Goal: Task Accomplishment & Management: Use online tool/utility

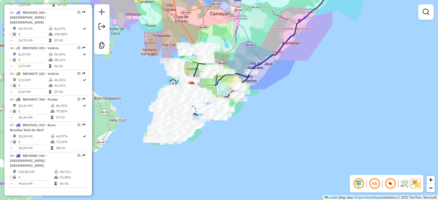
scroll to position [1704, 0]
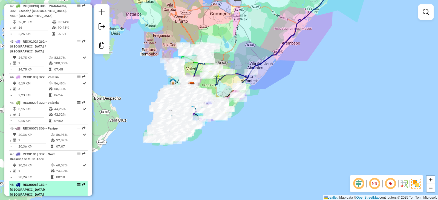
click at [45, 198] on td "133,80 KM" at bounding box center [36, 200] width 36 height 5
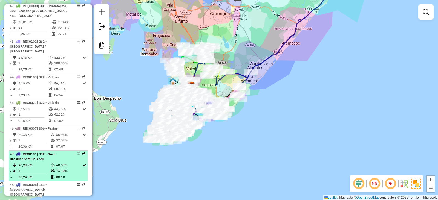
select select "*********"
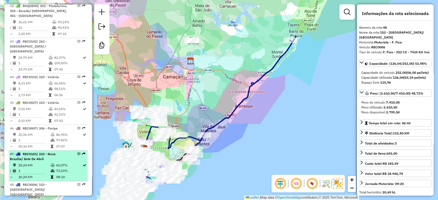
click at [49, 163] on td "20,24 KM" at bounding box center [34, 165] width 32 height 5
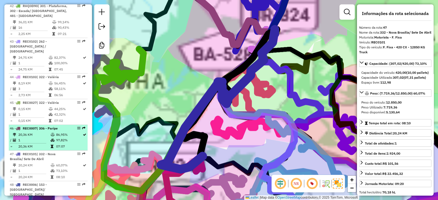
click at [49, 138] on td "1" at bounding box center [34, 140] width 32 height 5
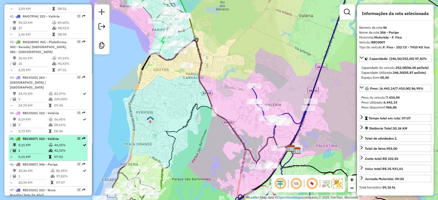
scroll to position [1667, 0]
click at [47, 136] on li "45 - REC0027 | 322 - Valéria 0,15 KM 44,25% / 1 42,32% = 0,15 KM 07:02" at bounding box center [48, 149] width 79 height 26
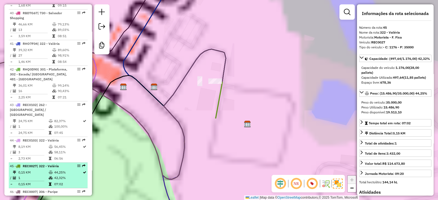
scroll to position [1640, 0]
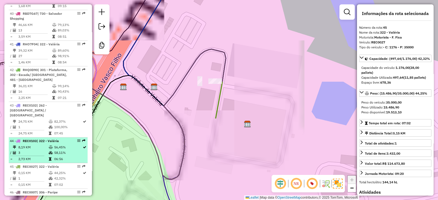
click at [48, 139] on div "44 - REC0103 | 322 - Valéria" at bounding box center [39, 141] width 58 height 5
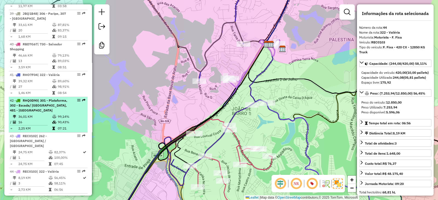
scroll to position [1609, 0]
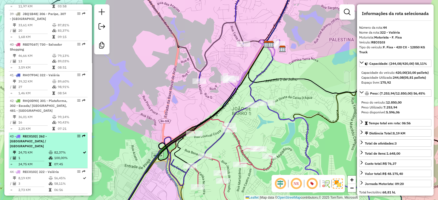
click at [46, 134] on div "43 - REC0102 | 262 - Canabrava / Vila Dois de Julho" at bounding box center [39, 141] width 58 height 15
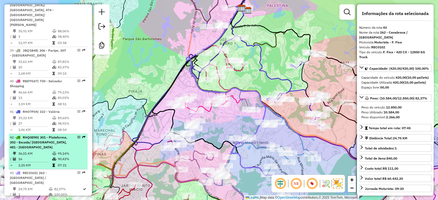
scroll to position [1562, 0]
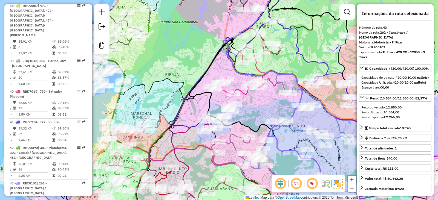
drag, startPoint x: 187, startPoint y: 96, endPoint x: 194, endPoint y: 94, distance: 7.4
click at [193, 94] on icon at bounding box center [255, 83] width 133 height 188
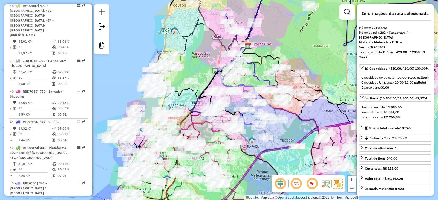
drag, startPoint x: 190, startPoint y: 70, endPoint x: 196, endPoint y: 74, distance: 6.9
click at [196, 74] on div "Janela de atendimento Grade de atendimento Capacidade Transportadoras Veículos …" at bounding box center [219, 100] width 438 height 200
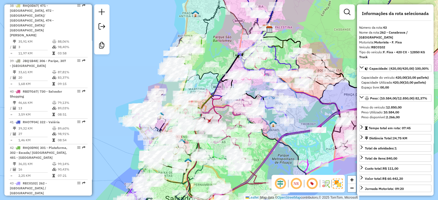
drag, startPoint x: 198, startPoint y: 73, endPoint x: 217, endPoint y: 55, distance: 26.1
click at [217, 55] on div "Janela de atendimento Grade de atendimento Capacidade Transportadoras Veículos …" at bounding box center [219, 100] width 438 height 200
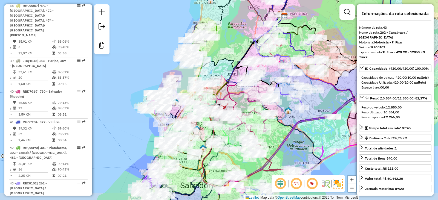
click at [222, 48] on div "Janela de atendimento Grade de atendimento Capacidade Transportadoras Veículos …" at bounding box center [219, 100] width 438 height 200
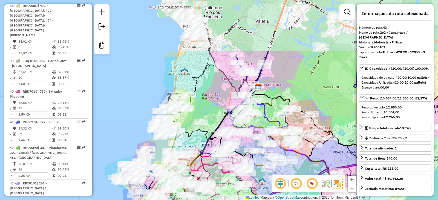
drag, startPoint x: 221, startPoint y: 57, endPoint x: 195, endPoint y: 127, distance: 75.5
click at [195, 127] on icon at bounding box center [206, 113] width 101 height 56
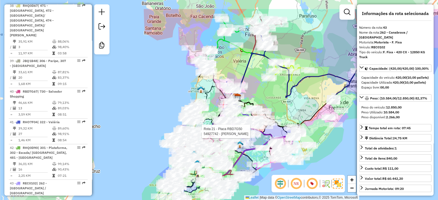
drag, startPoint x: 233, startPoint y: 44, endPoint x: 244, endPoint y: 46, distance: 11.1
click at [245, 44] on div "Rota 21 - Placa RBD7G50 54927742 - NADIA BAR Janela de atendimento Grade de ate…" at bounding box center [219, 100] width 438 height 200
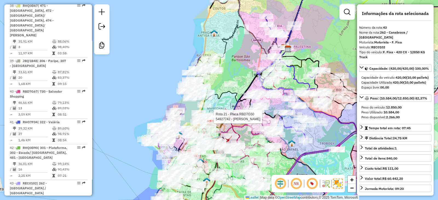
click at [247, 69] on div "Rota 21 - Placa RBD7G50 54927742 - NADIA BAR Janela de atendimento Grade de ate…" at bounding box center [219, 100] width 438 height 200
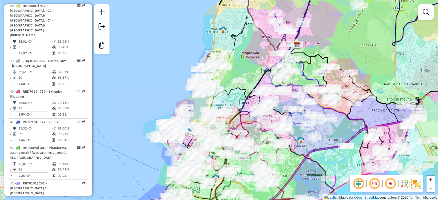
drag, startPoint x: 172, startPoint y: 104, endPoint x: 181, endPoint y: 100, distance: 9.9
click at [181, 100] on div "Janela de atendimento Grade de atendimento Capacidade Transportadoras Veículos …" at bounding box center [219, 100] width 438 height 200
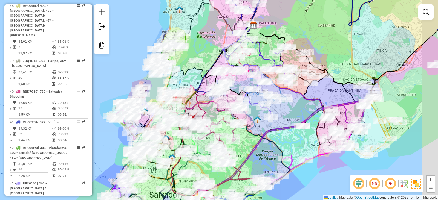
drag, startPoint x: 325, startPoint y: 48, endPoint x: 279, endPoint y: 28, distance: 50.2
click at [279, 28] on div "Janela de atendimento Grade de atendimento Capacidade Transportadoras Veículos …" at bounding box center [219, 100] width 438 height 200
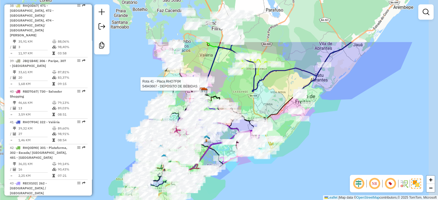
drag, startPoint x: 320, startPoint y: 99, endPoint x: 289, endPoint y: 141, distance: 51.9
click at [289, 141] on div "Rota 41 - Placa RHO7F04 54943667 - DEPOSITO DE BEBIDAS Janela de atendimento Gr…" at bounding box center [219, 100] width 438 height 200
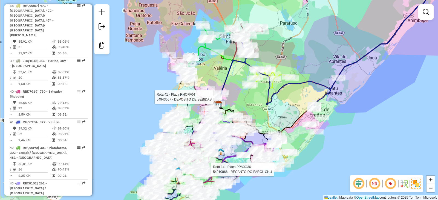
drag, startPoint x: 275, startPoint y: 87, endPoint x: 295, endPoint y: 114, distance: 33.8
click at [296, 114] on div "Rota 41 - Placa RHO7F04 54943667 - DEPOSITO DE BEBIDAS Rota 14 - Placa PPA0G36 …" at bounding box center [219, 100] width 438 height 200
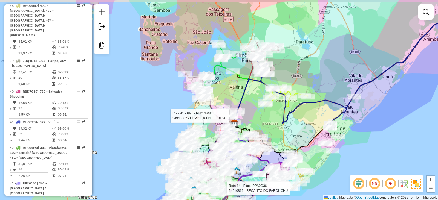
drag, startPoint x: 281, startPoint y: 114, endPoint x: 289, endPoint y: 120, distance: 9.6
click at [290, 120] on icon at bounding box center [348, 54] width 232 height 138
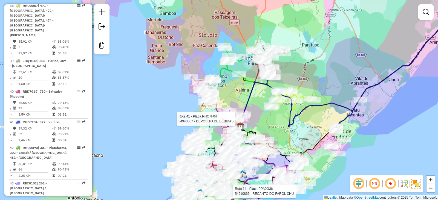
drag, startPoint x: 275, startPoint y: 74, endPoint x: 281, endPoint y: 77, distance: 6.6
click at [281, 77] on div "Rota 41 - Placa RHO7F04 54943667 - DEPOSITO DE BEBIDAS Rota 14 - Placa PPA0G36 …" at bounding box center [219, 100] width 438 height 200
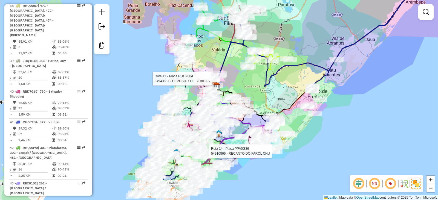
drag, startPoint x: 304, startPoint y: 69, endPoint x: 280, endPoint y: 29, distance: 46.7
click at [280, 29] on div "Rota 41 - Placa RHO7F04 54943667 - DEPOSITO DE BEBIDAS Rota 14 - Placa PPA0G36 …" at bounding box center [219, 100] width 438 height 200
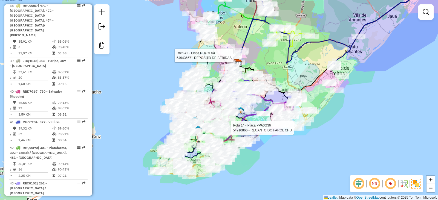
drag, startPoint x: 257, startPoint y: 92, endPoint x: 278, endPoint y: 69, distance: 30.8
click at [278, 69] on div "Rota 41 - Placa RHO7F04 54943667 - DEPOSITO DE BEBIDAS Rota 14 - Placa PPA0G36 …" at bounding box center [219, 100] width 438 height 200
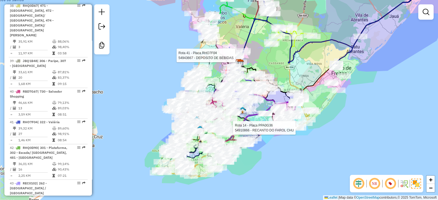
click at [272, 135] on div "Rota 41 - Placa RHO7F04 54943667 - DEPOSITO DE BEBIDAS Rota 14 - Placa PPA0G36 …" at bounding box center [219, 100] width 438 height 200
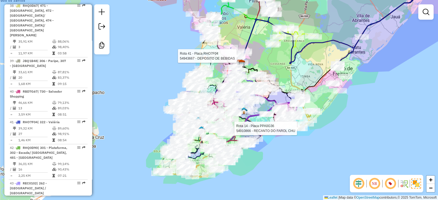
click at [271, 150] on div "Rota 41 - Placa RHO7F04 54943667 - DEPOSITO DE BEBIDAS Rota 14 - Placa PPA0G36 …" at bounding box center [219, 100] width 438 height 200
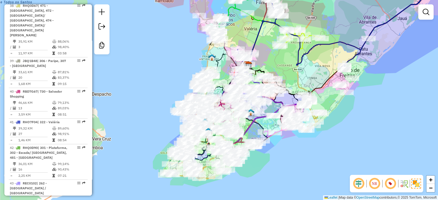
click at [285, 63] on div "Janela de atendimento Grade de atendimento Capacidade Transportadoras Veículos …" at bounding box center [219, 100] width 438 height 200
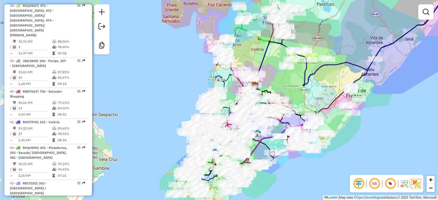
drag, startPoint x: 251, startPoint y: 37, endPoint x: 259, endPoint y: 66, distance: 30.5
click at [259, 66] on div "Janela de atendimento Grade de atendimento Capacidade Transportadoras Veículos …" at bounding box center [219, 100] width 438 height 200
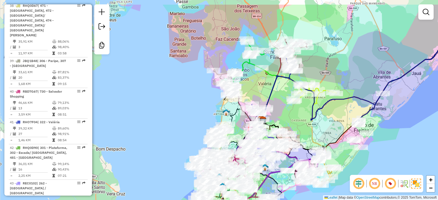
drag, startPoint x: 261, startPoint y: 80, endPoint x: 261, endPoint y: 86, distance: 6.6
click at [261, 86] on div "Janela de atendimento Grade de atendimento Capacidade Transportadoras Veículos …" at bounding box center [219, 100] width 438 height 200
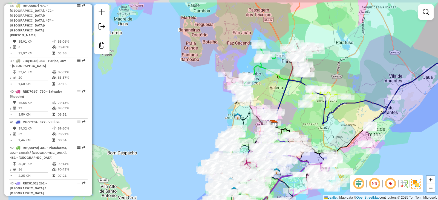
drag, startPoint x: 257, startPoint y: 84, endPoint x: 269, endPoint y: 88, distance: 12.1
click at [269, 88] on div "Janela de atendimento Grade de atendimento Capacidade Transportadoras Veículos …" at bounding box center [219, 100] width 438 height 200
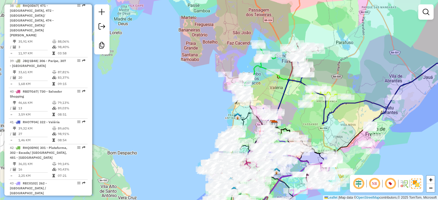
click at [256, 69] on icon at bounding box center [258, 72] width 37 height 59
select select "*********"
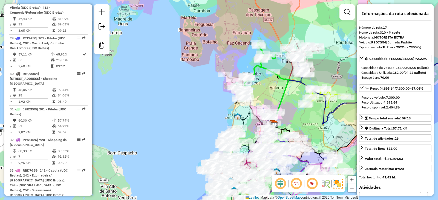
scroll to position [767, 0]
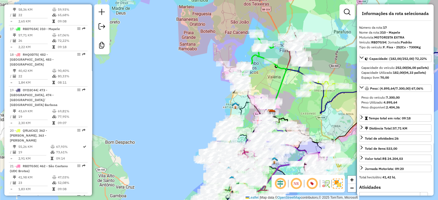
click at [255, 61] on icon at bounding box center [256, 61] width 37 height 59
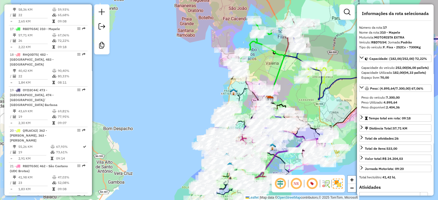
drag, startPoint x: 256, startPoint y: 69, endPoint x: 254, endPoint y: 58, distance: 11.6
click at [254, 58] on div "Janela de atendimento Grade de atendimento Capacidade Transportadoras Veículos …" at bounding box center [219, 100] width 438 height 200
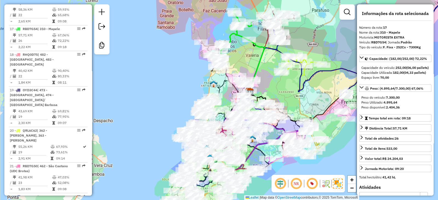
drag, startPoint x: 251, startPoint y: 61, endPoint x: 246, endPoint y: 62, distance: 5.6
click at [246, 62] on div "Janela de atendimento Grade de atendimento Capacidade Transportadoras Veículos …" at bounding box center [219, 100] width 438 height 200
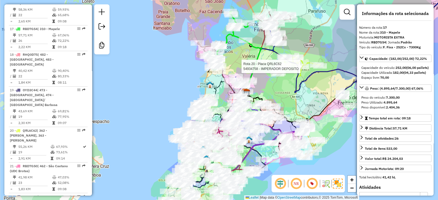
click at [300, 69] on div at bounding box center [302, 66] width 14 height 5
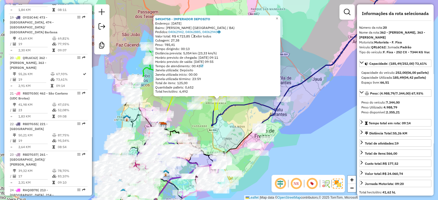
scroll to position [859, 0]
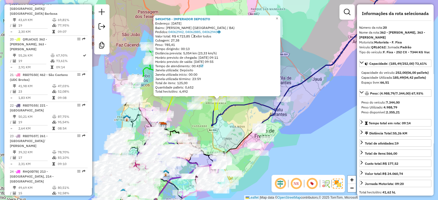
drag, startPoint x: 227, startPoint y: 118, endPoint x: 226, endPoint y: 129, distance: 10.5
click at [227, 118] on div "54934758 - IMPERADOR DEPOSITO Endereço: 2 de Julho 55 Bairro: AREIA BRANCA (SAL…" at bounding box center [219, 100] width 438 height 200
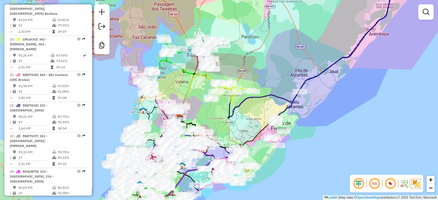
drag, startPoint x: 226, startPoint y: 129, endPoint x: 251, endPoint y: 109, distance: 31.8
click at [251, 109] on div "Janela de atendimento Grade de atendimento Capacidade Transportadoras Veículos …" at bounding box center [219, 100] width 438 height 200
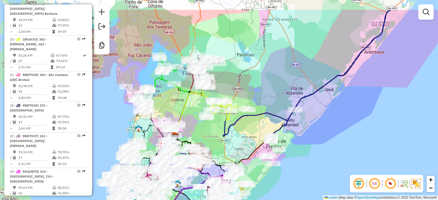
drag, startPoint x: 237, startPoint y: 124, endPoint x: 232, endPoint y: 135, distance: 12.4
click at [232, 135] on div "Janela de atendimento Grade de atendimento Capacidade Transportadoras Veículos …" at bounding box center [219, 100] width 438 height 200
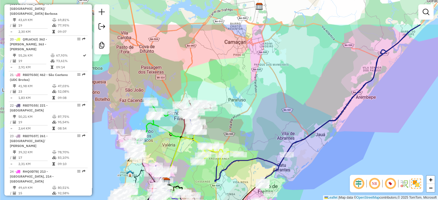
drag, startPoint x: 246, startPoint y: 78, endPoint x: 238, endPoint y: 123, distance: 45.6
click at [238, 123] on div "Janela de atendimento Grade de atendimento Capacidade Transportadoras Veículos …" at bounding box center [219, 100] width 438 height 200
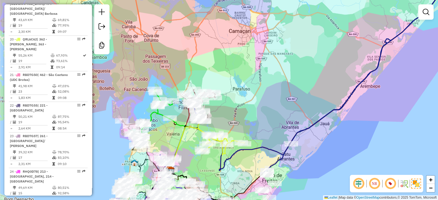
drag, startPoint x: 238, startPoint y: 123, endPoint x: 248, endPoint y: 104, distance: 22.3
click at [248, 104] on div "Janela de atendimento Grade de atendimento Capacidade Transportadoras Veículos …" at bounding box center [219, 100] width 438 height 200
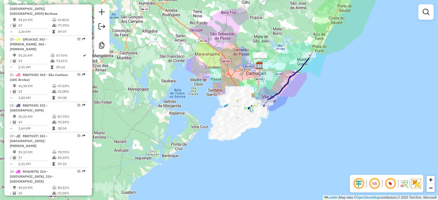
drag, startPoint x: 259, startPoint y: 88, endPoint x: 261, endPoint y: 84, distance: 4.2
click at [261, 85] on div "Janela de atendimento Grade de atendimento Capacidade Transportadoras Veículos …" at bounding box center [219, 100] width 438 height 200
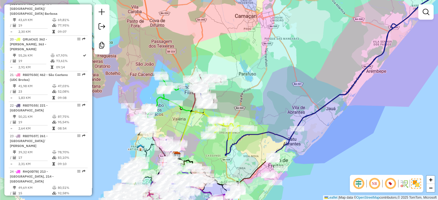
click at [314, 112] on icon at bounding box center [356, 69] width 175 height 178
select select "*********"
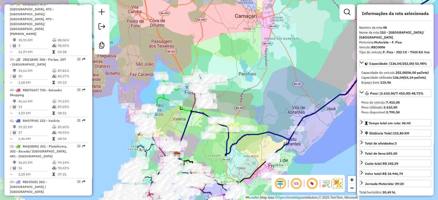
scroll to position [1733, 0]
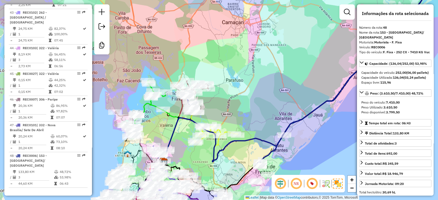
drag, startPoint x: 290, startPoint y: 96, endPoint x: 268, endPoint y: 113, distance: 27.5
click at [268, 113] on div "Janela de atendimento Grade de atendimento Capacidade Transportadoras Veículos …" at bounding box center [219, 100] width 438 height 200
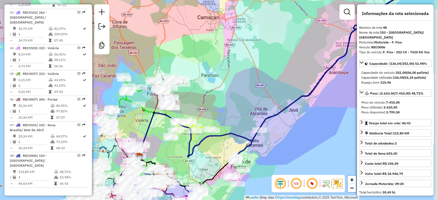
drag, startPoint x: 250, startPoint y: 99, endPoint x: 245, endPoint y: 82, distance: 17.8
click at [245, 83] on div "Janela de atendimento Grade de atendimento Capacidade Transportadoras Veículos …" at bounding box center [219, 100] width 438 height 200
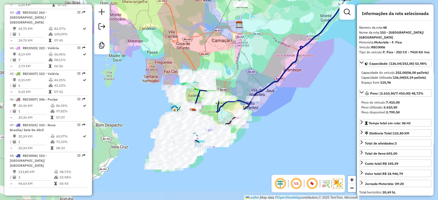
drag, startPoint x: 240, startPoint y: 84, endPoint x: 248, endPoint y: 85, distance: 8.1
click at [248, 85] on div "Janela de atendimento Grade de atendimento Capacidade Transportadoras Veículos …" at bounding box center [219, 100] width 438 height 200
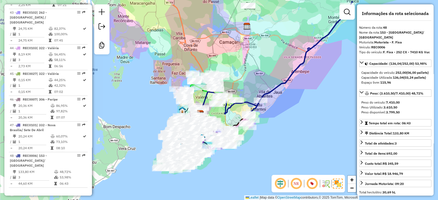
drag, startPoint x: 234, startPoint y: 112, endPoint x: 243, endPoint y: 97, distance: 18.1
click at [243, 97] on div "Janela de atendimento Grade de atendimento Capacidade Transportadoras Veículos …" at bounding box center [219, 100] width 438 height 200
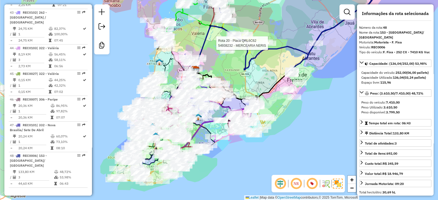
drag, startPoint x: 243, startPoint y: 104, endPoint x: 256, endPoint y: 96, distance: 15.6
click at [256, 96] on icon at bounding box center [242, 84] width 100 height 31
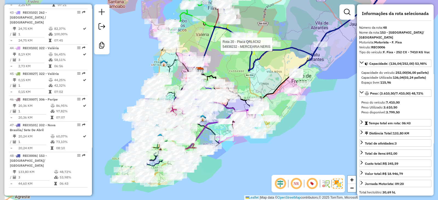
click at [256, 88] on div "Rota 20 - Placa QRL6C62 54938232 - MERCEARIA NERIS Janela de atendimento Grade …" at bounding box center [219, 100] width 438 height 200
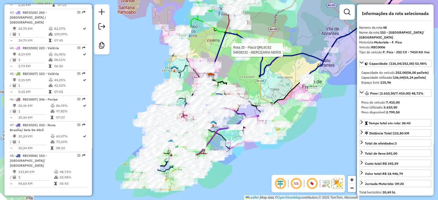
drag, startPoint x: 150, startPoint y: 80, endPoint x: 156, endPoint y: 98, distance: 19.5
click at [157, 98] on div "Rota 20 - Placa QRL6C62 54938232 - MERCEARIA NERIS Janela de atendimento Grade …" at bounding box center [219, 100] width 438 height 200
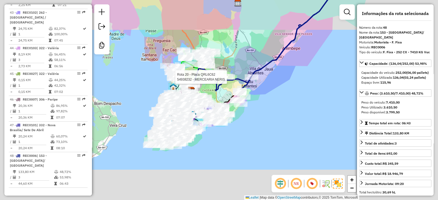
drag, startPoint x: 149, startPoint y: 82, endPoint x: 160, endPoint y: 86, distance: 11.6
click at [162, 86] on div "Rota 20 - Placa QRL6C62 54938232 - MERCEARIA NERIS Janela de atendimento Grade …" at bounding box center [219, 100] width 438 height 200
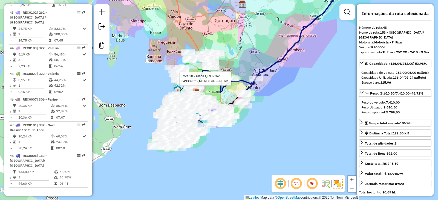
drag, startPoint x: 163, startPoint y: 56, endPoint x: 178, endPoint y: 62, distance: 16.2
click at [178, 62] on div "Rota 20 - Placa QRL6C62 54938232 - MERCEARIA NERIS Janela de atendimento Grade …" at bounding box center [219, 100] width 438 height 200
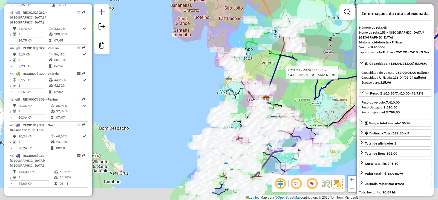
drag, startPoint x: 184, startPoint y: 100, endPoint x: 169, endPoint y: 79, distance: 25.4
click at [169, 79] on div "Rota 20 - Placa QRL6C62 54938232 - MERCEARIA NERIS Janela de atendimento Grade …" at bounding box center [219, 100] width 438 height 200
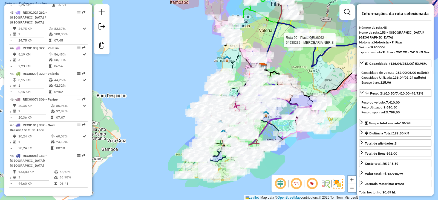
drag, startPoint x: 194, startPoint y: 86, endPoint x: 196, endPoint y: 60, distance: 26.3
click at [196, 60] on div "Rota 20 - Placa QRL6C62 54938232 - MERCEARIA NERIS Janela de atendimento Grade …" at bounding box center [219, 100] width 438 height 200
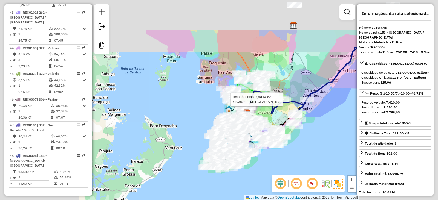
drag, startPoint x: 186, startPoint y: 75, endPoint x: 199, endPoint y: 126, distance: 52.5
click at [200, 126] on div "Rota 20 - Placa QRL6C62 54938232 - MERCEARIA NERIS Janela de atendimento Grade …" at bounding box center [219, 100] width 438 height 200
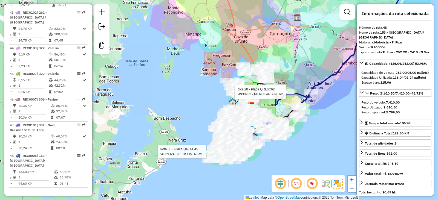
click at [202, 96] on div "Rota 20 - Placa QRL6C62 54938232 - MERCEARIA NERIS Rota 36 - Placa QRL6C45 5496…" at bounding box center [219, 100] width 438 height 200
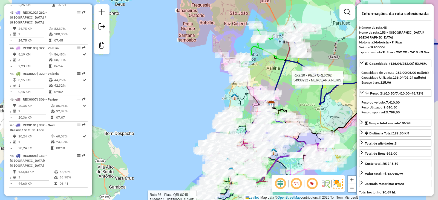
drag, startPoint x: 210, startPoint y: 100, endPoint x: 176, endPoint y: 101, distance: 33.6
click at [176, 100] on div "Rota 20 - Placa QRL6C62 54938232 - MERCEARIA NERIS Rota 36 - Placa QRL6C45 5496…" at bounding box center [219, 100] width 438 height 200
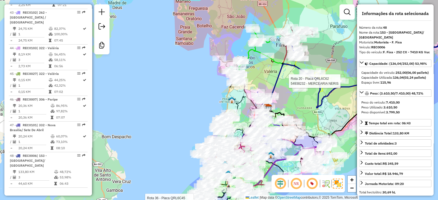
drag, startPoint x: 176, startPoint y: 101, endPoint x: 187, endPoint y: 102, distance: 10.4
click at [186, 102] on div "Rota 20 - Placa QRL6C62 54938232 - MERCEARIA NERIS Rota 36 - Placa QRL6C45 5496…" at bounding box center [219, 100] width 438 height 200
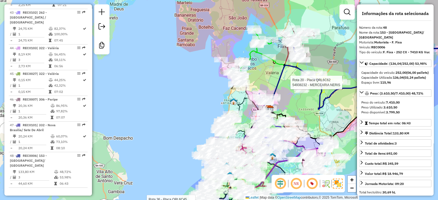
drag, startPoint x: 172, startPoint y: 96, endPoint x: 179, endPoint y: 99, distance: 7.4
click at [180, 99] on div "Rota 20 - Placa QRL6C62 54938232 - MERCEARIA NERIS Rota 36 - Placa QRL6C45 5496…" at bounding box center [219, 100] width 438 height 200
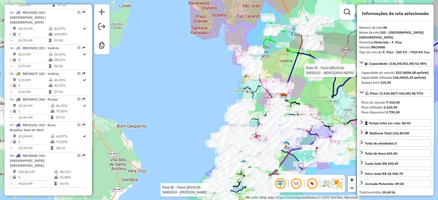
drag, startPoint x: 158, startPoint y: 115, endPoint x: 160, endPoint y: 111, distance: 4.8
click at [160, 111] on div "Rota 20 - Placa QRL6C62 54938232 - MERCEARIA NERIS Rota 36 - Placa QRL6C45 5496…" at bounding box center [219, 100] width 438 height 200
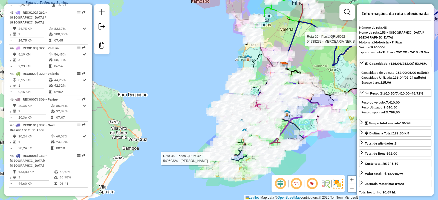
drag, startPoint x: 172, startPoint y: 129, endPoint x: 172, endPoint y: 87, distance: 42.1
click at [172, 87] on div "Rota 20 - Placa QRL6C62 54938232 - MERCEARIA NERIS Rota 36 - Placa QRL6C45 5496…" at bounding box center [219, 100] width 438 height 200
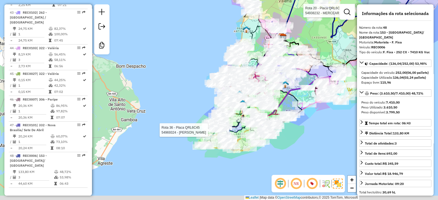
drag, startPoint x: 171, startPoint y: 117, endPoint x: 170, endPoint y: 99, distance: 17.3
click at [170, 99] on div "Rota 20 - Placa QRL6C62 54938232 - MERCEARIA NERIS Rota 36 - Placa QRL6C45 5496…" at bounding box center [219, 100] width 438 height 200
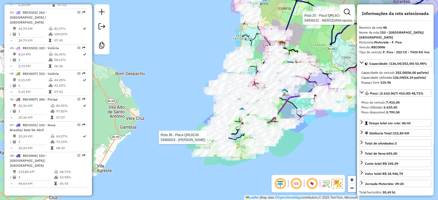
drag, startPoint x: 178, startPoint y: 63, endPoint x: 167, endPoint y: 115, distance: 53.0
click at [167, 115] on div "Rota 20 - Placa QRL6C62 54938232 - MERCEARIA NERIS Rota 36 - Placa QRL6C45 5496…" at bounding box center [219, 100] width 438 height 200
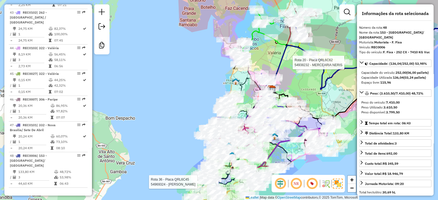
drag, startPoint x: 175, startPoint y: 95, endPoint x: 157, endPoint y: 91, distance: 18.2
click at [157, 91] on div "Rota 20 - Placa QRL6C62 54938232 - MERCEARIA NERIS Rota 36 - Placa QRL6C45 5496…" at bounding box center [219, 100] width 438 height 200
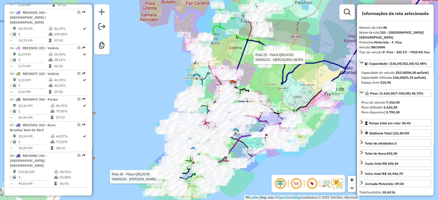
drag, startPoint x: 174, startPoint y: 59, endPoint x: 149, endPoint y: 58, distance: 24.9
click at [149, 58] on div "Rota 20 - Placa QRL6C62 54938232 - MERCEARIA NERIS Rota 36 - Placa QRL6C45 5496…" at bounding box center [219, 100] width 438 height 200
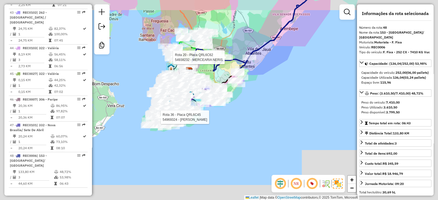
click at [149, 58] on div "Rota 20 - Placa QRL6C62 54938232 - MERCEARIA NERIS Rota 36 - Placa QRL6C45 5496…" at bounding box center [219, 100] width 438 height 200
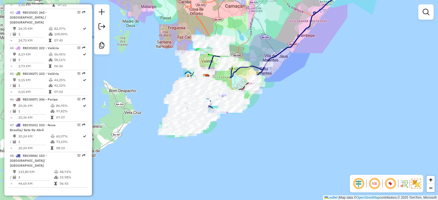
drag, startPoint x: 149, startPoint y: 58, endPoint x: 166, endPoint y: 66, distance: 18.7
click at [166, 66] on div "Janela de atendimento Grade de atendimento Capacidade Transportadoras Veículos …" at bounding box center [219, 100] width 438 height 200
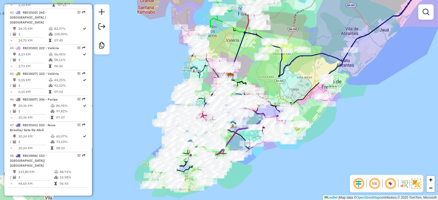
drag, startPoint x: 175, startPoint y: 75, endPoint x: 165, endPoint y: 66, distance: 12.8
click at [165, 66] on div "Janela de atendimento Grade de atendimento Capacidade Transportadoras Veículos …" at bounding box center [219, 100] width 438 height 200
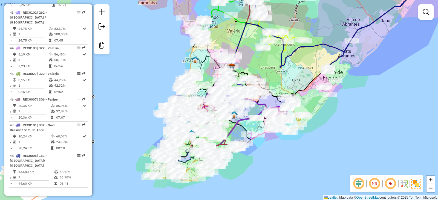
drag, startPoint x: 249, startPoint y: 65, endPoint x: 250, endPoint y: 56, distance: 9.1
click at [250, 56] on div "Janela de atendimento Grade de atendimento Capacidade Transportadoras Veículos …" at bounding box center [219, 100] width 438 height 200
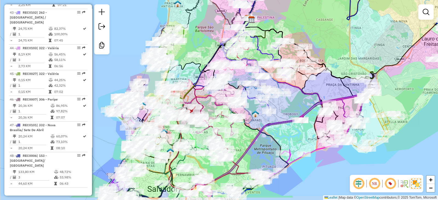
drag, startPoint x: 218, startPoint y: 97, endPoint x: 235, endPoint y: 75, distance: 28.1
click at [235, 75] on div "Janela de atendimento Grade de atendimento Capacidade Transportadoras Veículos …" at bounding box center [219, 100] width 438 height 200
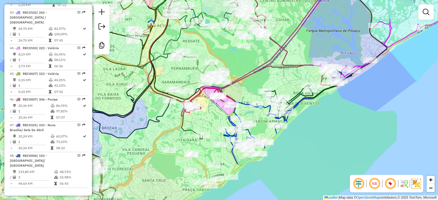
click at [220, 101] on icon at bounding box center [273, 42] width 121 height 125
select select "*********"
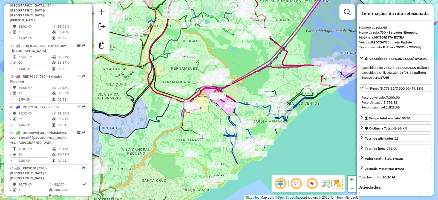
scroll to position [1569, 0]
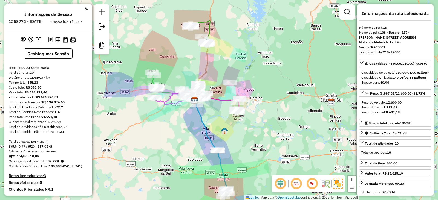
select select "**********"
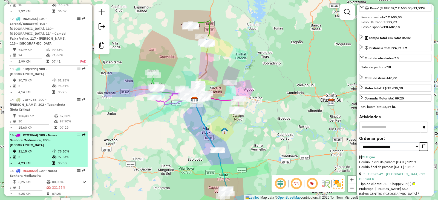
scroll to position [600, 0]
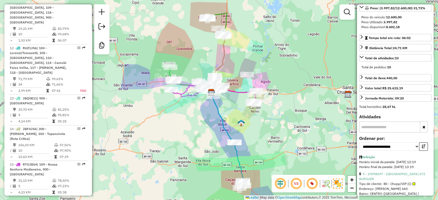
drag, startPoint x: 255, startPoint y: 90, endPoint x: 272, endPoint y: 80, distance: 18.9
click at [272, 81] on div "Janela de atendimento Grade de atendimento Capacidade Transportadoras Veículos …" at bounding box center [219, 100] width 438 height 200
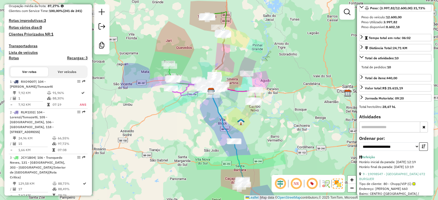
scroll to position [0, 0]
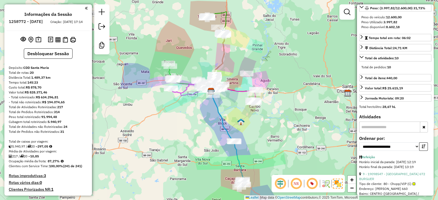
click at [46, 149] on strong "297,05" at bounding box center [42, 146] width 11 height 4
copy strong "297,05"
click at [53, 163] on strong "87,27%" at bounding box center [54, 161] width 12 height 4
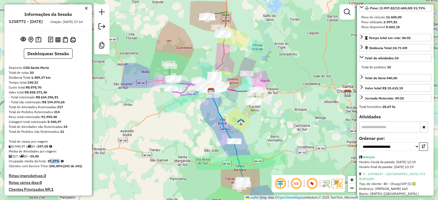
copy strong "87,27"
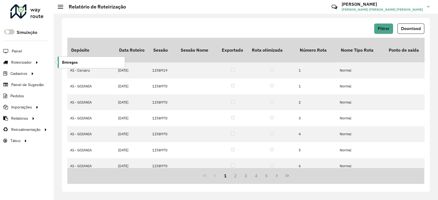
click at [78, 59] on link "Entregas" at bounding box center [91, 62] width 67 height 11
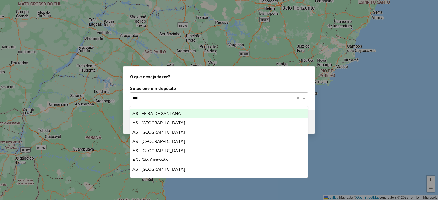
type input "****"
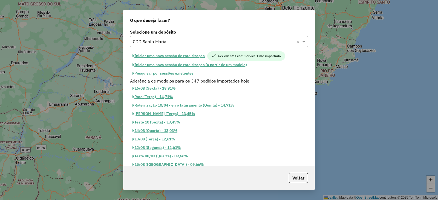
click at [172, 54] on button "Iniciar uma nova sessão de roteirização" at bounding box center [168, 55] width 77 height 9
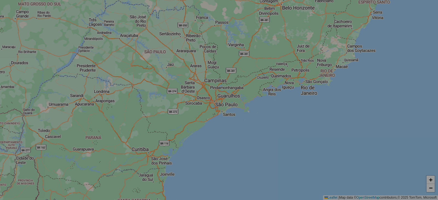
select select "*"
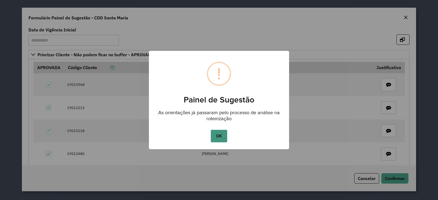
click at [218, 139] on button "OK" at bounding box center [219, 136] width 16 height 13
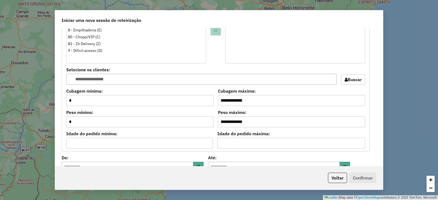
scroll to position [583, 0]
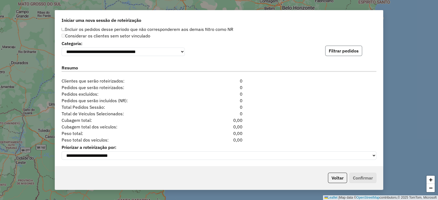
click at [354, 54] on button "Filtrar pedidos" at bounding box center [343, 51] width 37 height 10
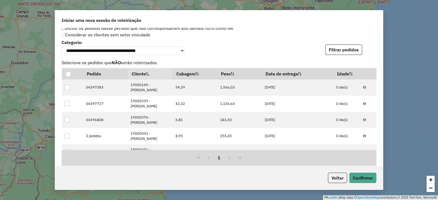
scroll to position [702, 0]
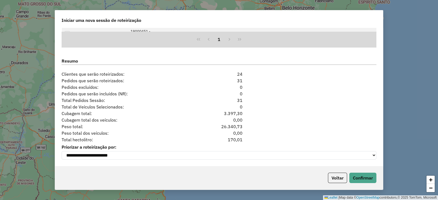
click at [232, 138] on div "170,01" at bounding box center [219, 139] width 54 height 7
copy div "170,01"
click at [330, 180] on button "Voltar" at bounding box center [337, 178] width 19 height 10
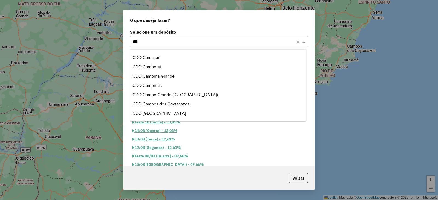
scroll to position [64, 0]
type input "****"
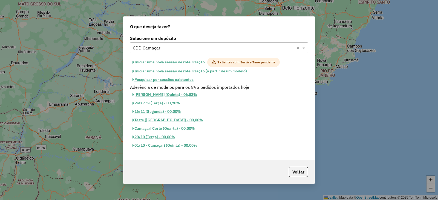
click at [183, 59] on button "Iniciar uma nova sessão de roteirização" at bounding box center [168, 62] width 77 height 9
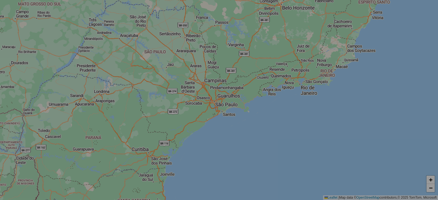
select select "*"
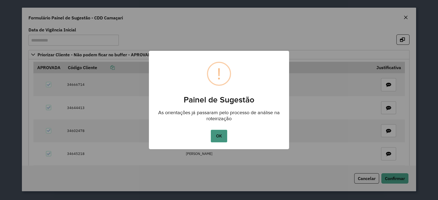
click at [223, 138] on button "OK" at bounding box center [219, 136] width 16 height 13
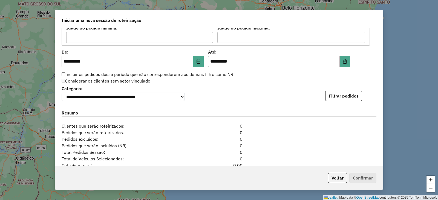
scroll to position [599, 0]
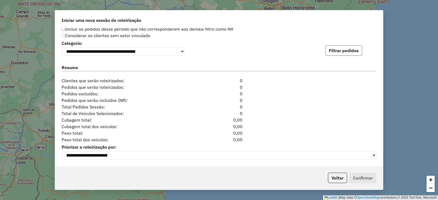
click at [348, 51] on button "Filtrar pedidos" at bounding box center [343, 50] width 37 height 10
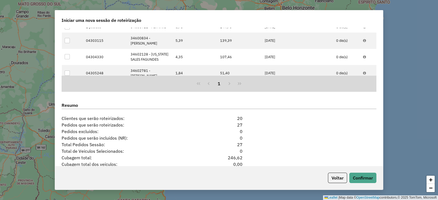
scroll to position [718, 0]
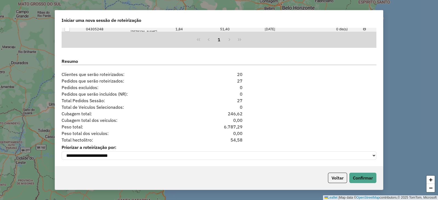
click at [240, 137] on div "54,58" at bounding box center [219, 140] width 54 height 7
click at [238, 138] on div "54,58" at bounding box center [219, 140] width 54 height 7
click at [331, 177] on button "Voltar" at bounding box center [337, 178] width 19 height 10
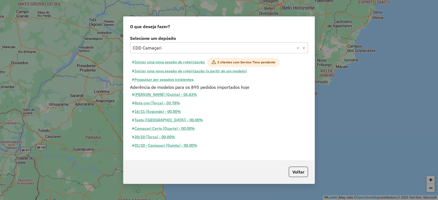
scroll to position [708, 0]
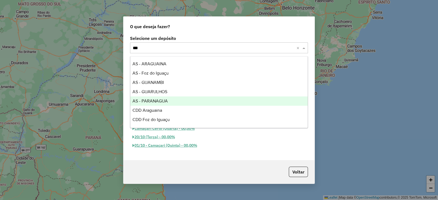
type input "****"
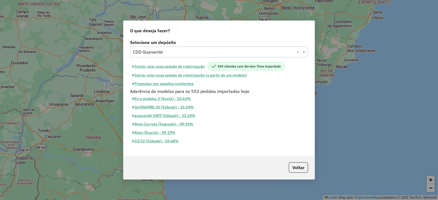
click at [182, 67] on button "Iniciar uma nova sessão de roteirização" at bounding box center [168, 66] width 77 height 9
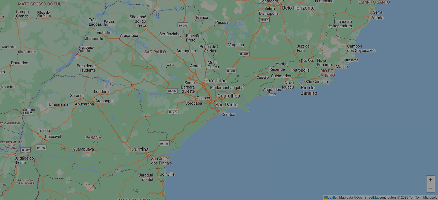
select select "*"
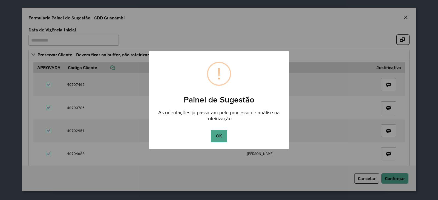
click at [220, 142] on div "OK No Cancel" at bounding box center [219, 136] width 140 height 15
click at [218, 140] on button "OK" at bounding box center [219, 136] width 16 height 13
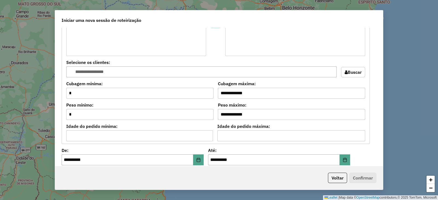
scroll to position [583, 0]
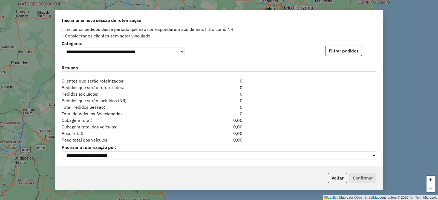
click at [347, 56] on div "**********" at bounding box center [219, 97] width 328 height 139
click at [348, 55] on div "**********" at bounding box center [219, 97] width 328 height 139
click at [347, 53] on button "Filtrar pedidos" at bounding box center [343, 51] width 37 height 10
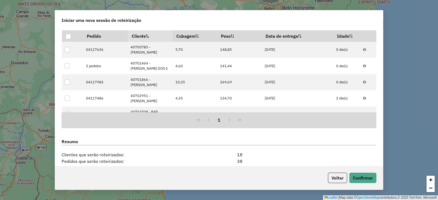
scroll to position [702, 0]
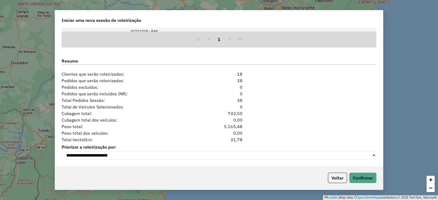
click at [241, 141] on div "31,78" at bounding box center [219, 139] width 54 height 7
click at [240, 141] on div "31,78" at bounding box center [219, 139] width 54 height 7
click at [239, 140] on div "31,78" at bounding box center [219, 139] width 54 height 7
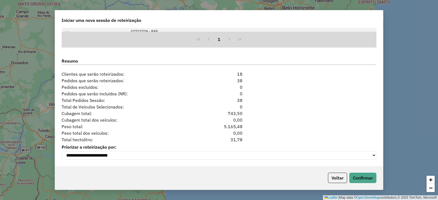
copy div "31,78"
click at [330, 175] on button "Voltar" at bounding box center [337, 178] width 19 height 10
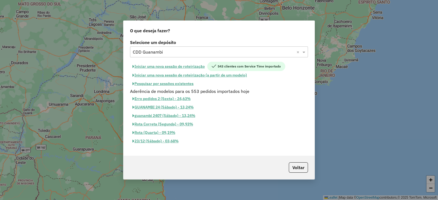
scroll to position [692, 0]
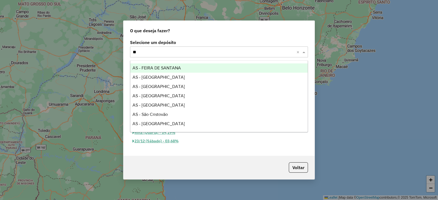
type input "***"
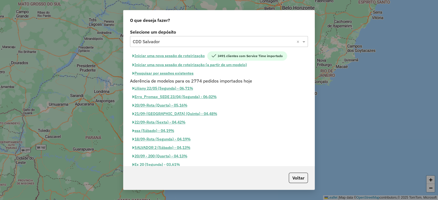
click at [182, 56] on button "Iniciar uma nova sessão de roteirização" at bounding box center [168, 55] width 77 height 9
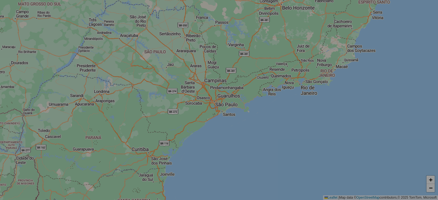
select select "*"
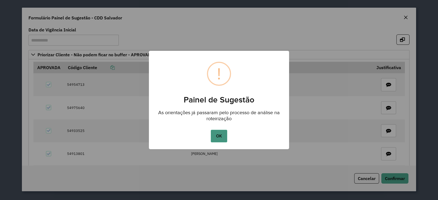
click at [225, 139] on button "OK" at bounding box center [219, 136] width 16 height 13
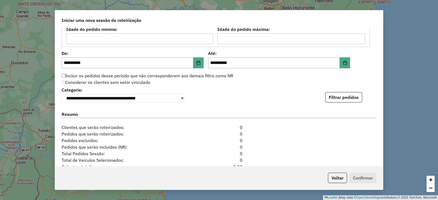
scroll to position [599, 0]
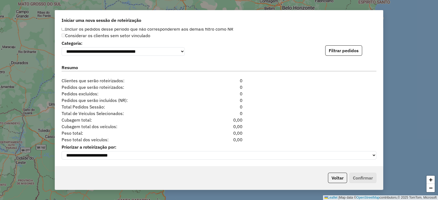
click at [344, 55] on div "**********" at bounding box center [219, 97] width 328 height 139
click at [343, 52] on button "Filtrar pedidos" at bounding box center [343, 50] width 37 height 10
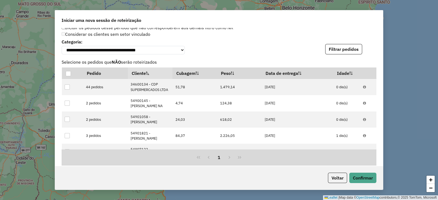
scroll to position [718, 0]
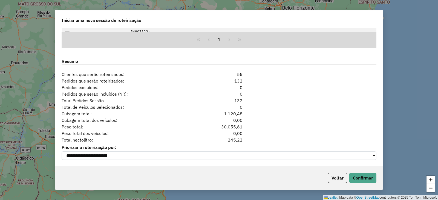
click at [235, 142] on div "**********" at bounding box center [219, 97] width 328 height 139
copy div "245,22"
click at [234, 140] on div "245,22" at bounding box center [219, 140] width 54 height 7
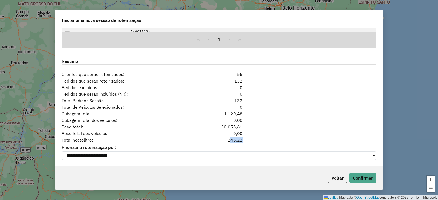
click at [234, 140] on div "245,22" at bounding box center [219, 140] width 54 height 7
copy div "245,22"
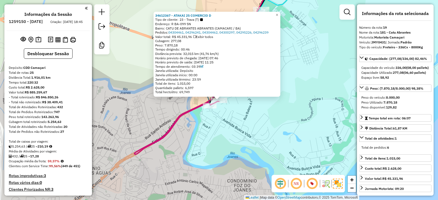
select select "*********"
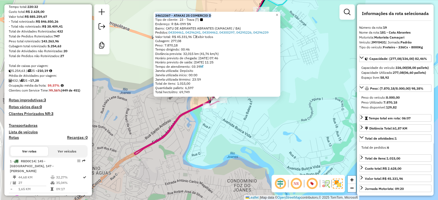
click at [45, 73] on strong "210,19" at bounding box center [42, 71] width 11 height 4
copy strong "210,19"
click at [186, 133] on div "34612367 - ATAKAI 25 COMERCIO D Tipo de cliente: 23 - Trava (T) Endereço: R BA-…" at bounding box center [219, 100] width 438 height 200
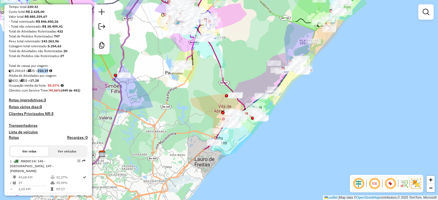
drag, startPoint x: 256, startPoint y: 66, endPoint x: 256, endPoint y: 82, distance: 16.1
click at [256, 80] on div "Janela de atendimento Grade de atendimento Capacidade Transportadoras Veículos …" at bounding box center [219, 100] width 438 height 200
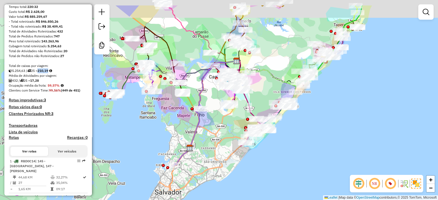
drag, startPoint x: 253, startPoint y: 69, endPoint x: 264, endPoint y: 95, distance: 27.8
click at [264, 95] on div "Janela de atendimento Grade de atendimento Capacidade Transportadoras Veículos …" at bounding box center [219, 100] width 438 height 200
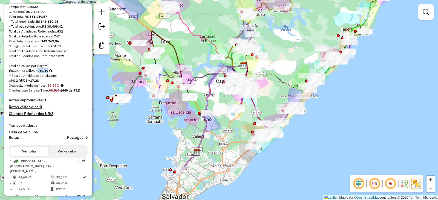
click at [199, 58] on div "Janela de atendimento Grade de atendimento Capacidade Transportadoras Veículos …" at bounding box center [219, 100] width 438 height 200
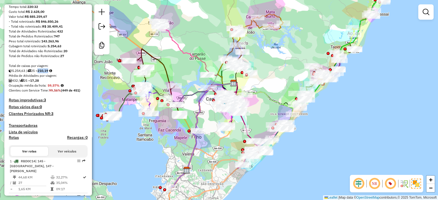
drag, startPoint x: 194, startPoint y: 60, endPoint x: 188, endPoint y: 77, distance: 18.3
click at [188, 77] on div "Janela de atendimento Grade de atendimento Capacidade Transportadoras Veículos …" at bounding box center [219, 100] width 438 height 200
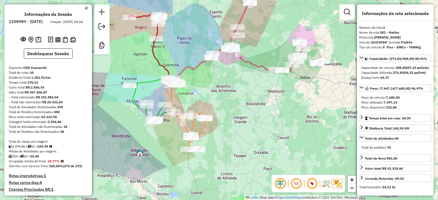
select select "**********"
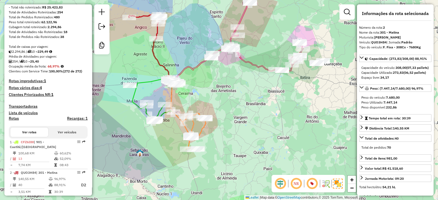
click at [256, 66] on icon at bounding box center [234, 61] width 135 height 36
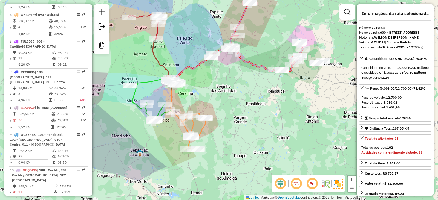
scroll to position [441, 0]
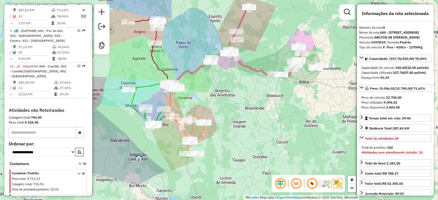
drag, startPoint x: 249, startPoint y: 91, endPoint x: 246, endPoint y: 105, distance: 14.5
click at [246, 105] on div "Janela de atendimento Grade de atendimento Capacidade Transportadoras Veículos …" at bounding box center [219, 100] width 438 height 200
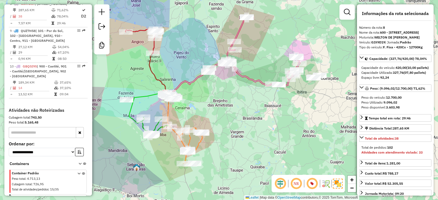
click at [239, 33] on icon at bounding box center [238, 33] width 18 height 33
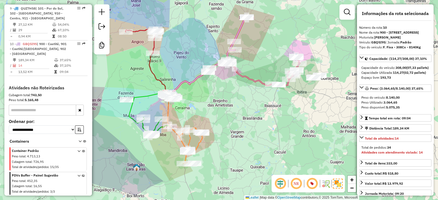
scroll to position [477, 0]
click at [253, 79] on icon at bounding box center [231, 75] width 135 height 36
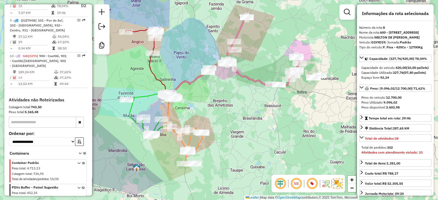
scroll to position [441, 0]
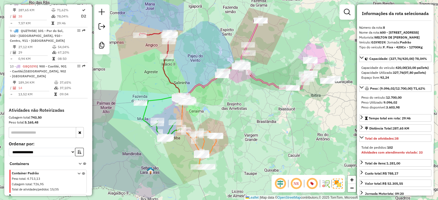
drag, startPoint x: 244, startPoint y: 112, endPoint x: 254, endPoint y: 114, distance: 10.4
click at [254, 114] on div "Janela de atendimento Grade de atendimento Capacidade Transportadoras Veículos …" at bounding box center [219, 100] width 438 height 200
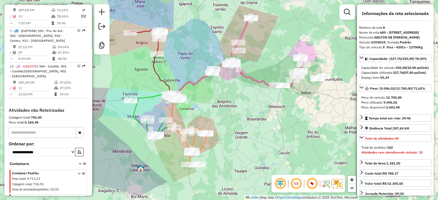
drag, startPoint x: 238, startPoint y: 109, endPoint x: 230, endPoint y: 107, distance: 8.0
click at [231, 107] on div "Janela de atendimento Grade de atendimento Capacidade Transportadoras Veículos …" at bounding box center [219, 100] width 438 height 200
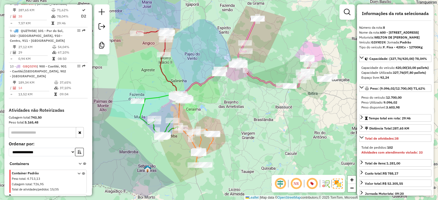
drag, startPoint x: 230, startPoint y: 107, endPoint x: 242, endPoint y: 109, distance: 12.1
click at [242, 109] on div "Janela de atendimento Grade de atendimento Capacidade Transportadoras Veículos …" at bounding box center [219, 100] width 438 height 200
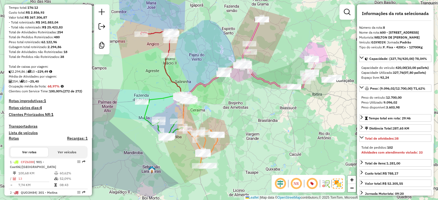
scroll to position [75, 0]
click at [36, 110] on h4 "Rotas vários dias: 4" at bounding box center [48, 107] width 79 height 5
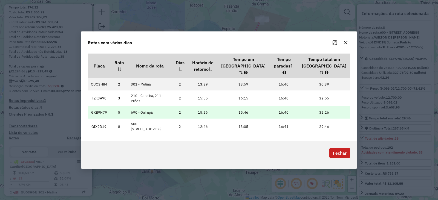
scroll to position [0, 0]
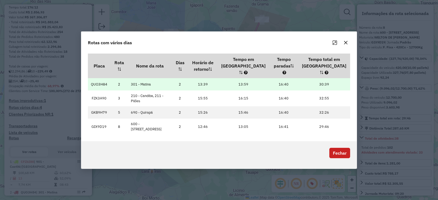
click at [98, 78] on td "QUO3H84" at bounding box center [99, 84] width 23 height 12
copy td "QUO3H84"
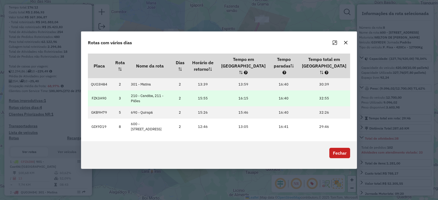
click at [100, 92] on td "FZK3A90" at bounding box center [99, 99] width 23 height 16
copy td "FZK3A90"
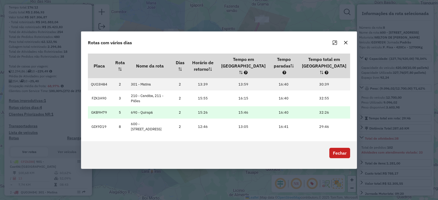
click at [102, 106] on td "GKB9H79" at bounding box center [99, 112] width 23 height 12
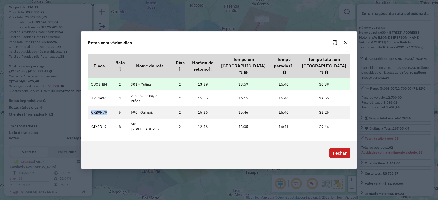
copy td "GKB9H79"
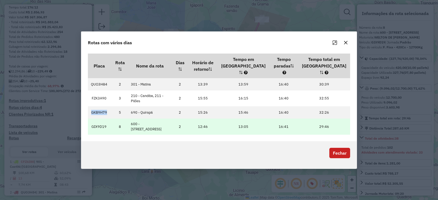
click at [101, 122] on td "GIX9D19" at bounding box center [99, 127] width 23 height 16
copy td "GIX9D19"
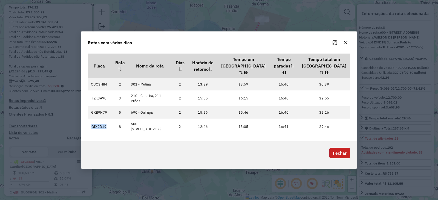
click at [331, 150] on button "Fechar" at bounding box center [339, 153] width 21 height 10
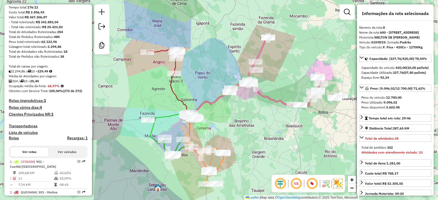
drag, startPoint x: 198, startPoint y: 81, endPoint x: 204, endPoint y: 99, distance: 18.8
click at [204, 99] on icon at bounding box center [252, 95] width 135 height 36
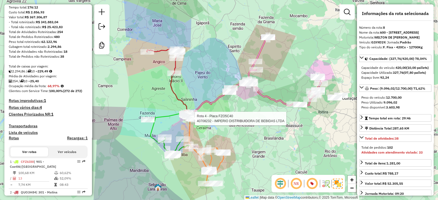
drag, startPoint x: 211, startPoint y: 72, endPoint x: 214, endPoint y: 97, distance: 24.8
click at [211, 72] on div "Rota 4 - Placa FZO5C40 40708232 - IMPERIO DISTRIBUIDORA DE BEBIDAS LTDA Janela …" at bounding box center [219, 100] width 438 height 200
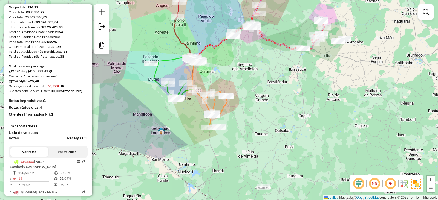
drag, startPoint x: 215, startPoint y: 100, endPoint x: 218, endPoint y: 45, distance: 55.1
click at [218, 44] on icon at bounding box center [256, 39] width 135 height 36
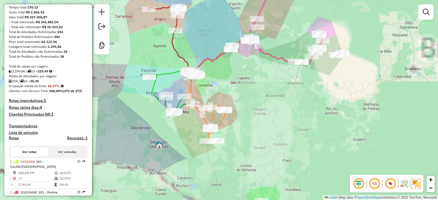
drag, startPoint x: 218, startPoint y: 40, endPoint x: 219, endPoint y: 91, distance: 50.9
click at [219, 91] on div "Janela de atendimento Grade de atendimento Capacidade Transportadoras Veículos …" at bounding box center [219, 100] width 438 height 200
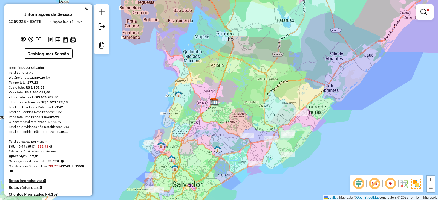
scroll to position [1665, 0]
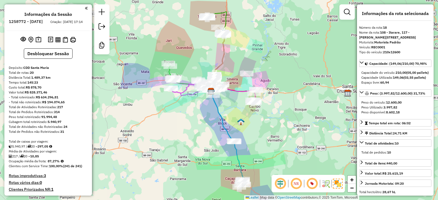
select select "**********"
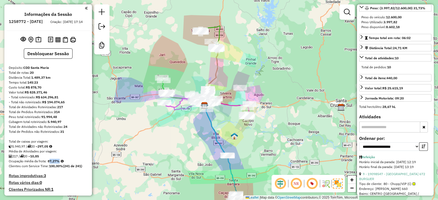
drag, startPoint x: 145, startPoint y: 67, endPoint x: 137, endPoint y: 87, distance: 20.9
click at [137, 87] on div "Janela de atendimento Grade de atendimento Capacidade Transportadoras Veículos …" at bounding box center [219, 100] width 438 height 200
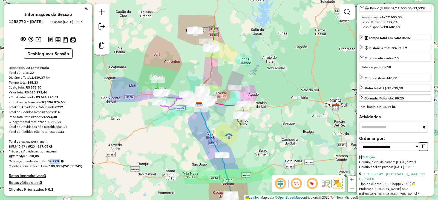
drag, startPoint x: 136, startPoint y: 87, endPoint x: 133, endPoint y: 65, distance: 22.1
click at [133, 65] on div "Janela de atendimento Grade de atendimento Capacidade Transportadoras Veículos …" at bounding box center [219, 100] width 438 height 200
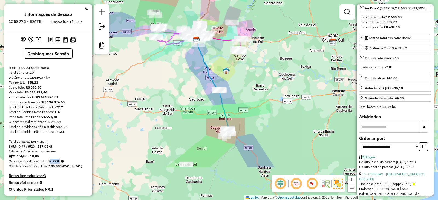
drag, startPoint x: 170, startPoint y: 159, endPoint x: 167, endPoint y: 107, distance: 51.8
click at [167, 107] on div "Janela de atendimento Grade de atendimento Capacidade Transportadoras Veículos …" at bounding box center [219, 100] width 438 height 200
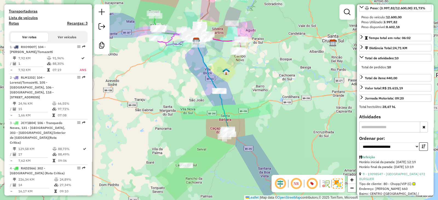
scroll to position [190, 0]
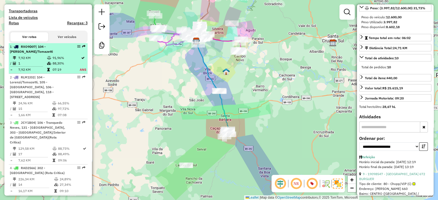
click at [75, 71] on table "7,92 KM 91,96% / 1 88,30% = 7,92 KM 07:19 ANS" at bounding box center [48, 63] width 77 height 17
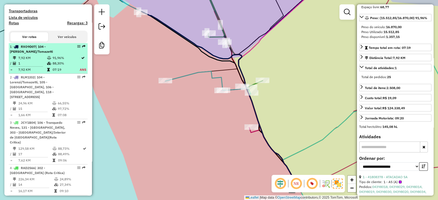
scroll to position [95, 0]
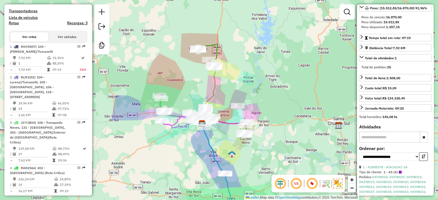
drag, startPoint x: 182, startPoint y: 103, endPoint x: 181, endPoint y: 113, distance: 9.9
click at [181, 113] on div "Janela de atendimento Grade de atendimento Capacidade Transportadoras Veículos …" at bounding box center [219, 100] width 438 height 200
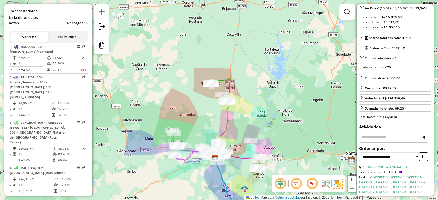
drag, startPoint x: 253, startPoint y: 114, endPoint x: 267, endPoint y: 144, distance: 33.4
click at [267, 144] on div "Janela de atendimento Grade de atendimento Capacidade Transportadoras Veículos …" at bounding box center [219, 100] width 438 height 200
drag, startPoint x: 244, startPoint y: 93, endPoint x: 237, endPoint y: 50, distance: 43.8
click at [237, 50] on div "Janela de atendimento Grade de atendimento Capacidade Transportadoras Veículos …" at bounding box center [219, 100] width 438 height 200
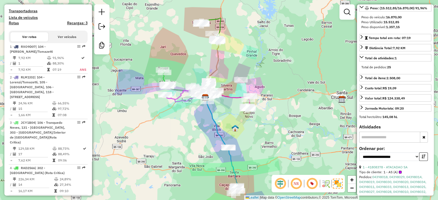
drag, startPoint x: 237, startPoint y: 50, endPoint x: 235, endPoint y: 32, distance: 18.5
click at [235, 32] on div "Janela de atendimento Grade de atendimento Capacidade Transportadoras Veículos …" at bounding box center [219, 100] width 438 height 200
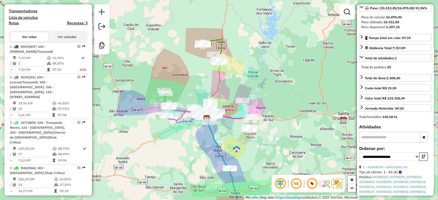
drag, startPoint x: 237, startPoint y: 58, endPoint x: 237, endPoint y: 80, distance: 22.2
click at [237, 80] on div "Janela de atendimento Grade de atendimento Capacidade Transportadoras Veículos …" at bounding box center [219, 100] width 438 height 200
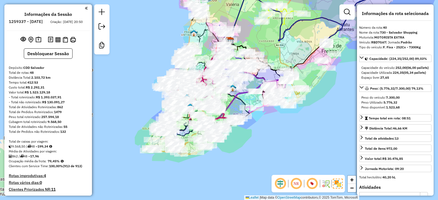
select select "*********"
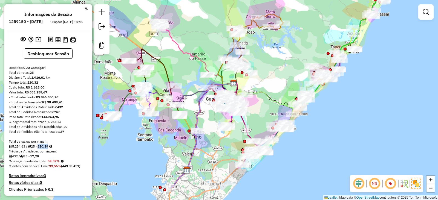
scroll to position [76, 0]
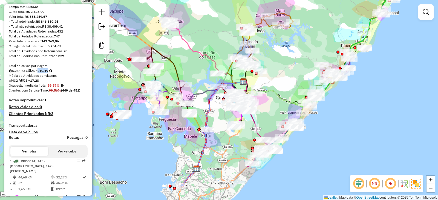
drag, startPoint x: 316, startPoint y: 59, endPoint x: 318, endPoint y: 34, distance: 25.0
click at [317, 53] on div "Janela de atendimento Grade de atendimento Capacidade Transportadoras Veículos …" at bounding box center [219, 100] width 438 height 200
